Goal: Information Seeking & Learning: Learn about a topic

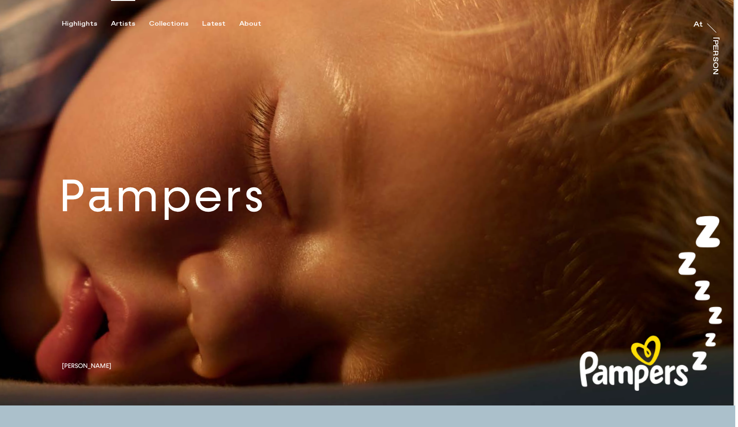
click at [115, 23] on div "Artists" at bounding box center [123, 24] width 24 height 8
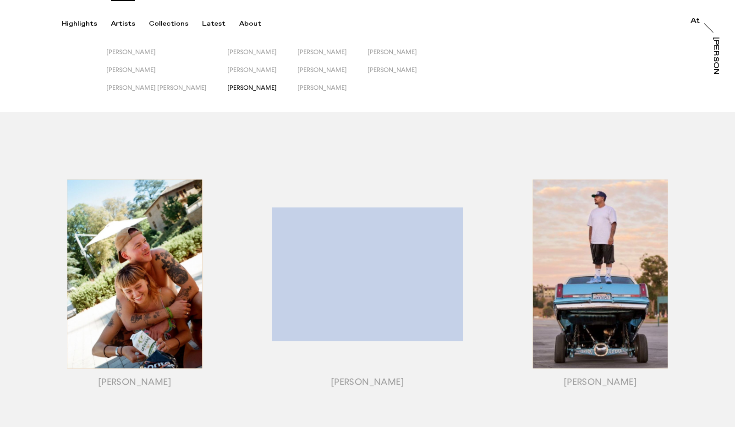
click at [227, 85] on span "[PERSON_NAME]" at bounding box center [251, 87] width 49 height 7
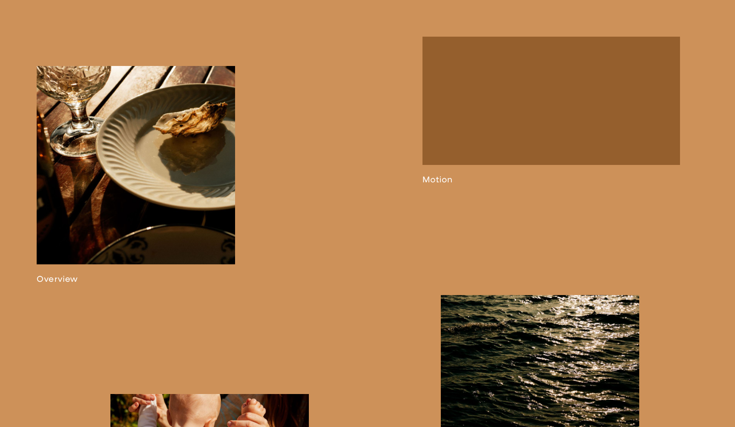
scroll to position [605, 0]
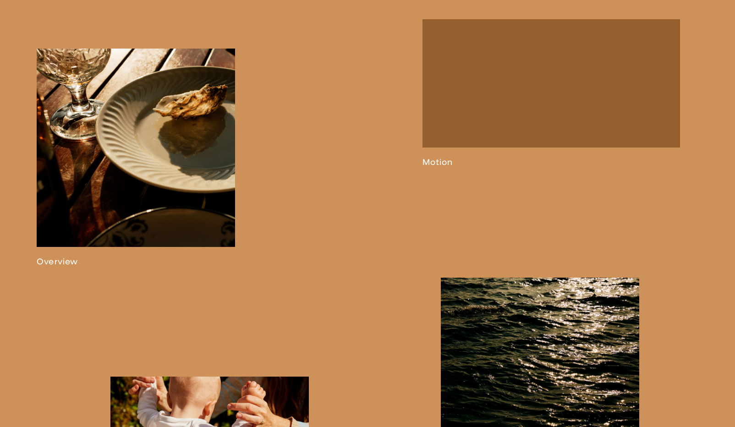
click at [432, 168] on link at bounding box center [550, 93] width 257 height 148
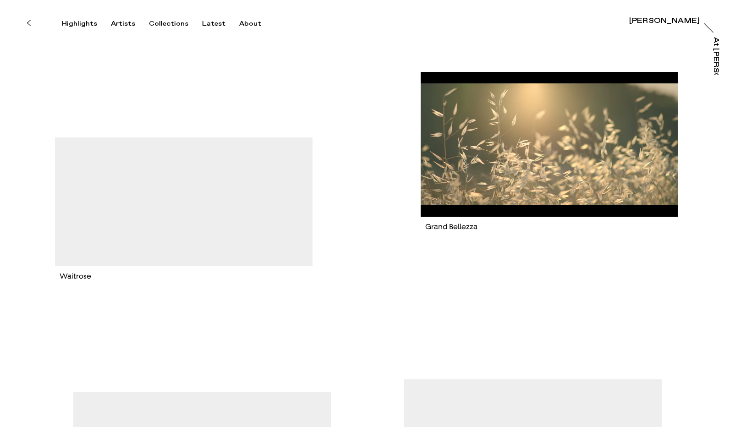
click at [301, 48] on div "Waitrose Blue Apron" at bounding box center [183, 286] width 367 height 573
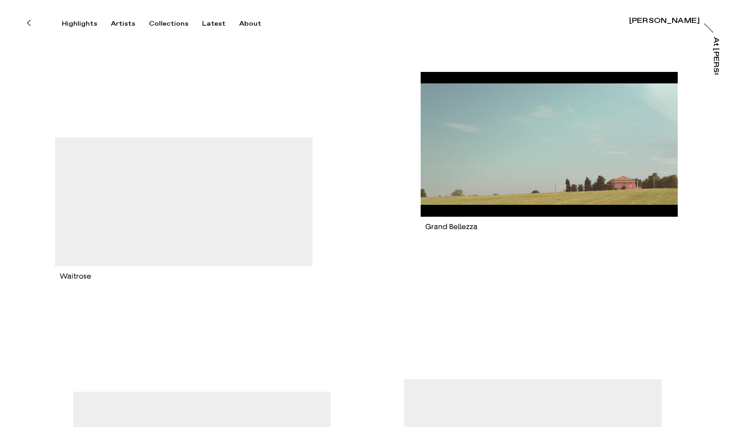
click at [250, 65] on div "Waitrose Blue Apron" at bounding box center [183, 286] width 367 height 573
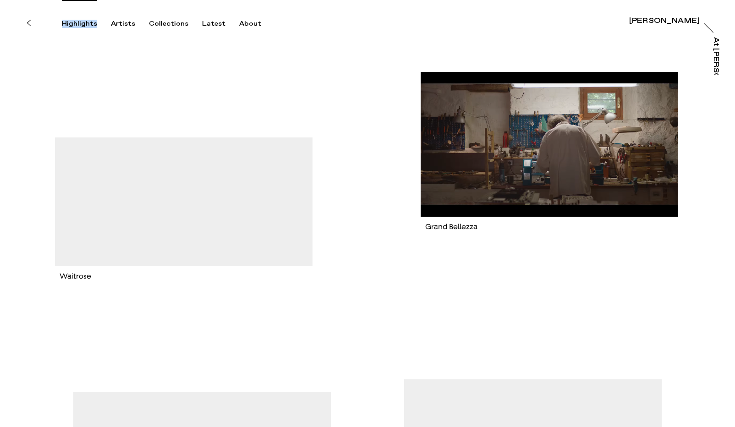
click at [76, 22] on div "Highlights" at bounding box center [79, 24] width 35 height 8
